Goal: Find specific page/section

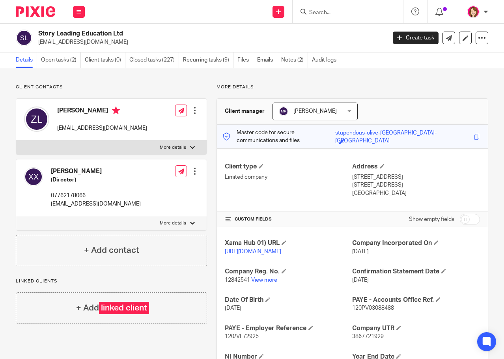
scroll to position [104, 0]
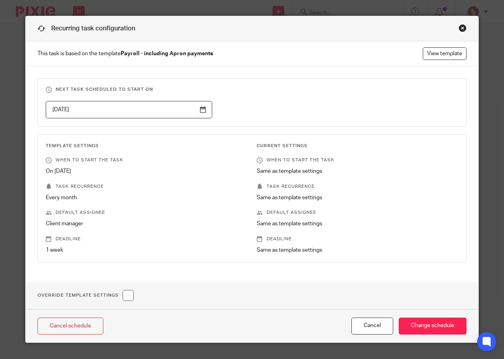
click at [458, 26] on div "Close this dialog window" at bounding box center [462, 28] width 8 height 8
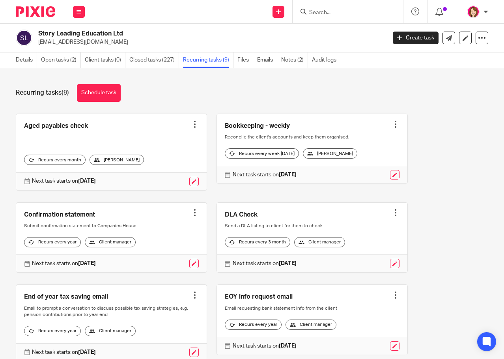
click at [325, 15] on input "Search" at bounding box center [343, 12] width 71 height 7
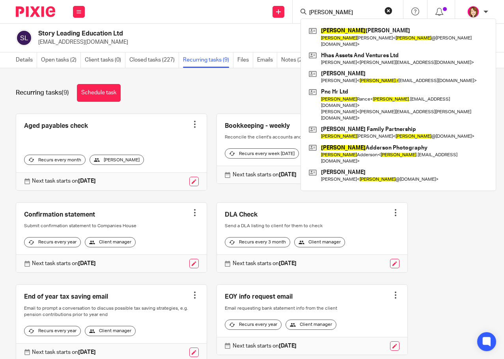
drag, startPoint x: 325, startPoint y: 13, endPoint x: 298, endPoint y: 15, distance: 26.9
click at [298, 15] on div "nicky Nick Sprigg Nick Sprigg < nick @sprigg.co > Hhas Assets And Ventures Ltd …" at bounding box center [347, 11] width 110 height 23
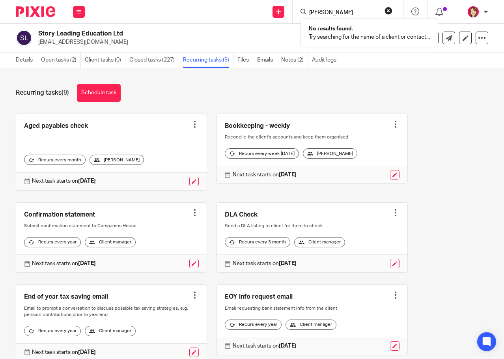
type input "draper"
